Goal: Task Accomplishment & Management: Complete application form

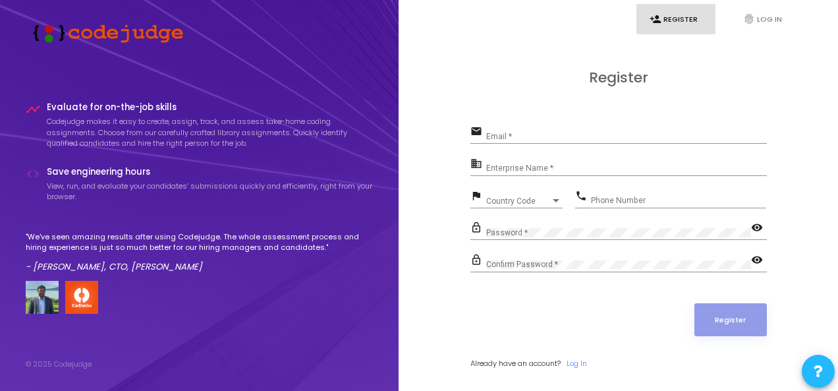
click at [560, 124] on div "Email *" at bounding box center [626, 133] width 281 height 20
type input "[EMAIL_ADDRESS][DOMAIN_NAME]"
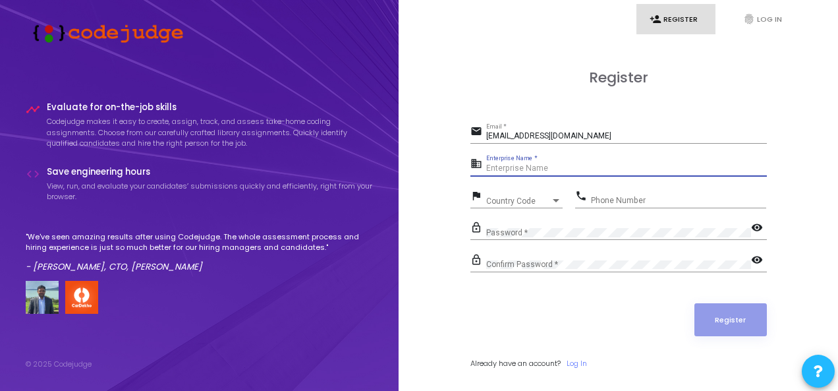
click at [560, 167] on input "Enterprise Name *" at bounding box center [626, 168] width 281 height 9
type input "[PERSON_NAME]"
click at [537, 195] on div "Country Code Country Code" at bounding box center [524, 198] width 76 height 20
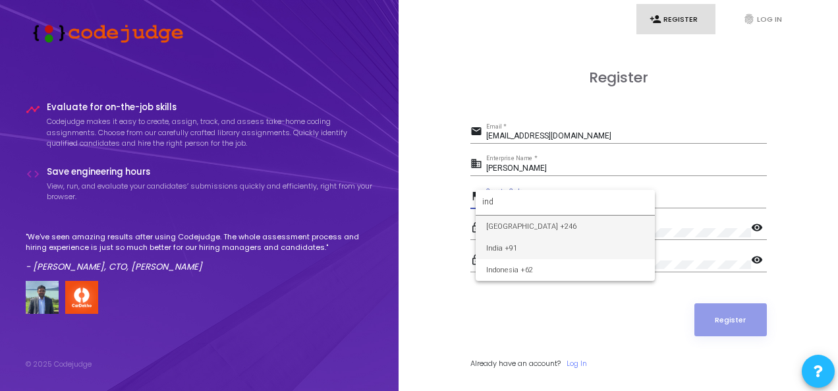
type input "ind"
click at [516, 250] on span "India +91" at bounding box center [565, 248] width 158 height 22
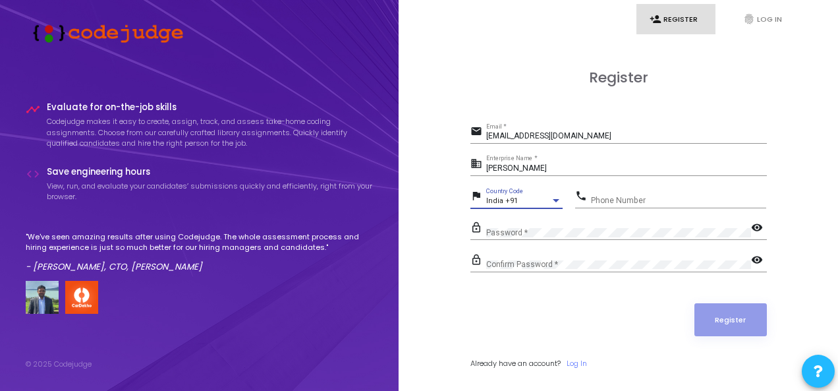
click at [632, 191] on div "Phone Number" at bounding box center [678, 197] width 175 height 20
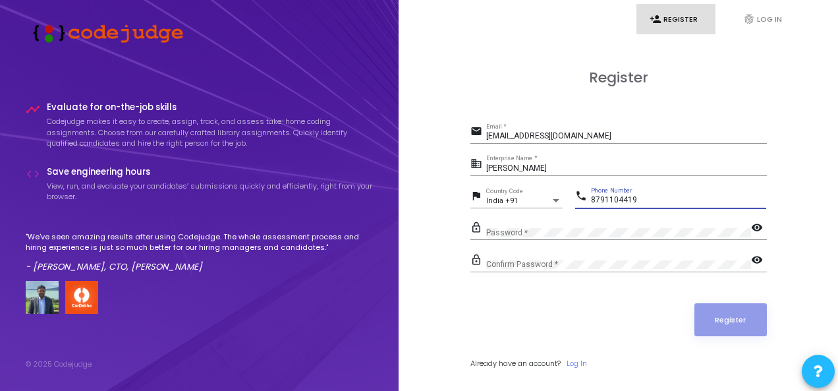
type input "8791104419"
click at [754, 227] on mat-icon "visibility" at bounding box center [759, 229] width 16 height 16
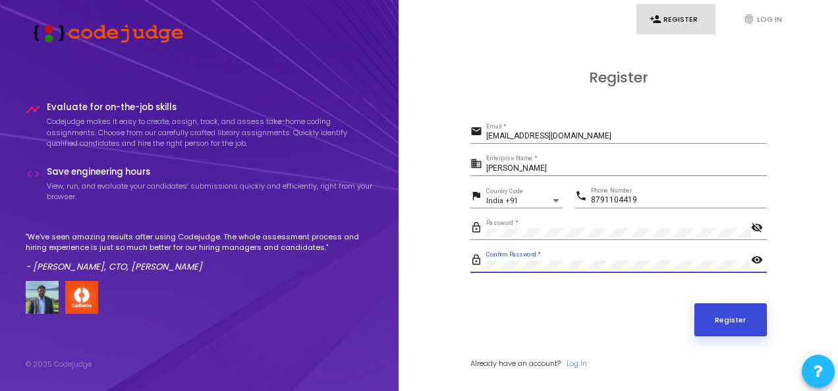
click at [733, 319] on button "Register" at bounding box center [730, 319] width 72 height 33
click at [720, 325] on button "Register" at bounding box center [730, 319] width 72 height 33
click at [735, 313] on button "Register" at bounding box center [730, 319] width 72 height 33
